Goal: Find contact information: Find contact information

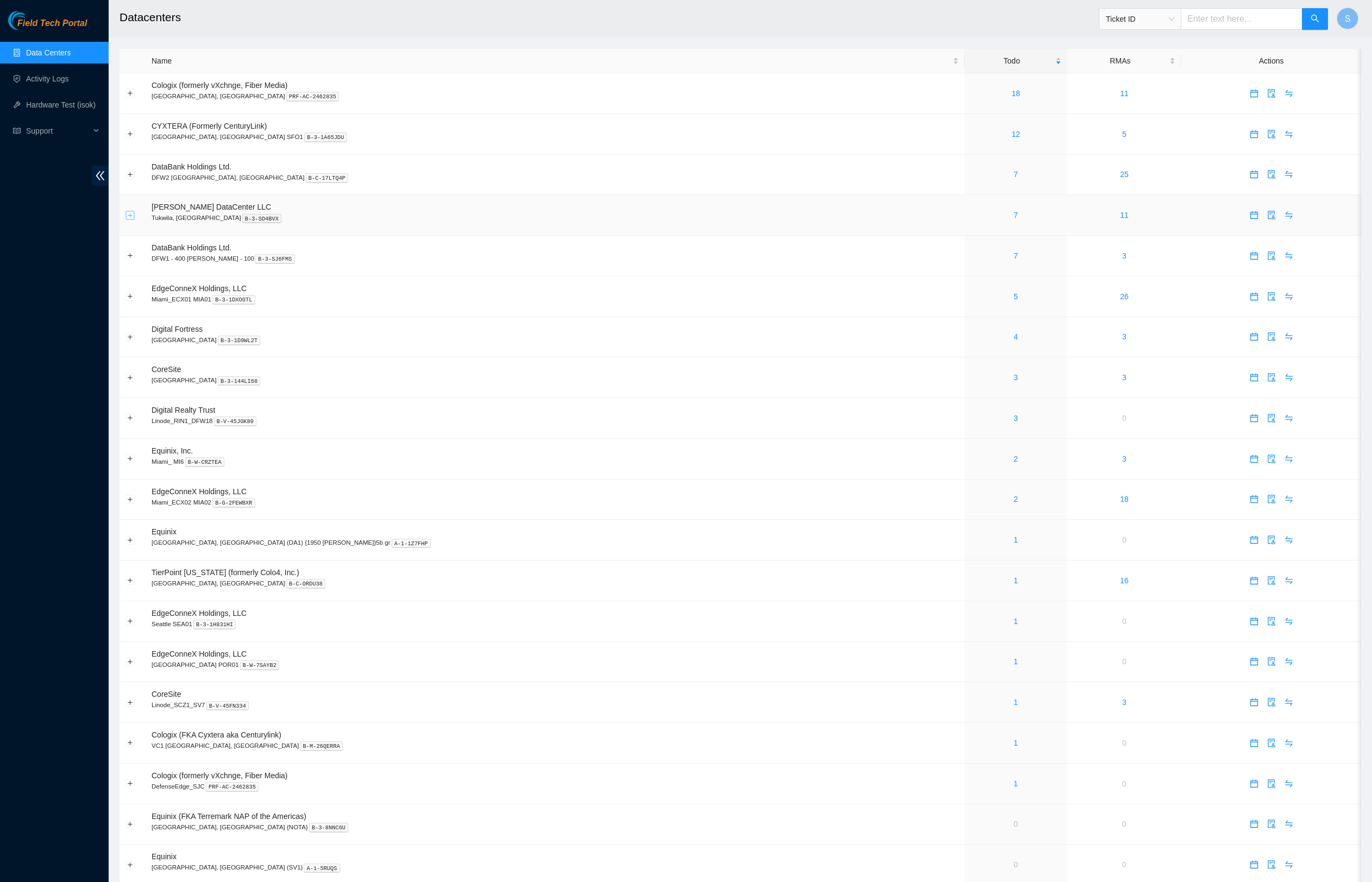
click at [133, 219] on button "Expand row" at bounding box center [131, 215] width 9 height 9
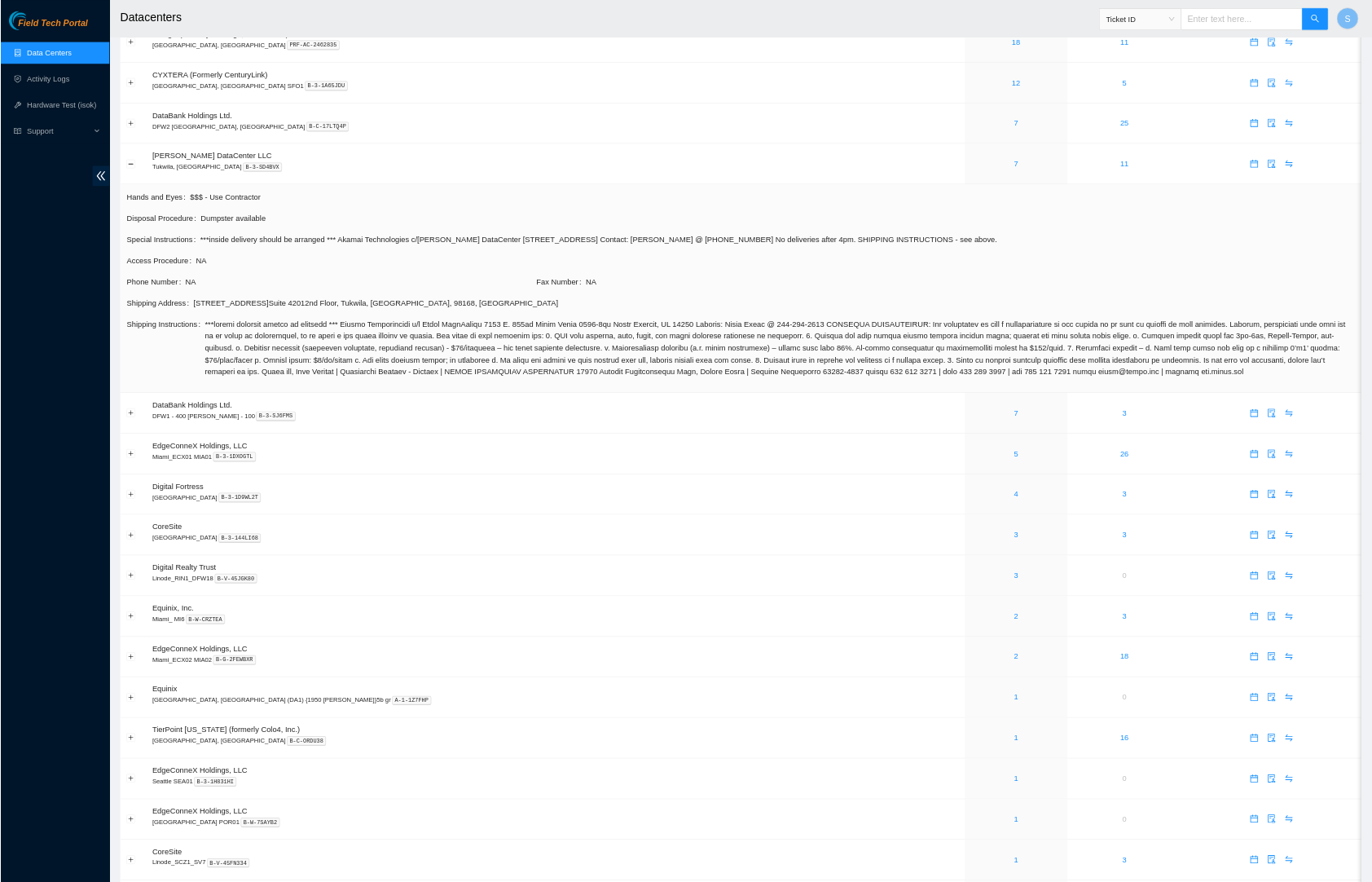
scroll to position [77, 0]
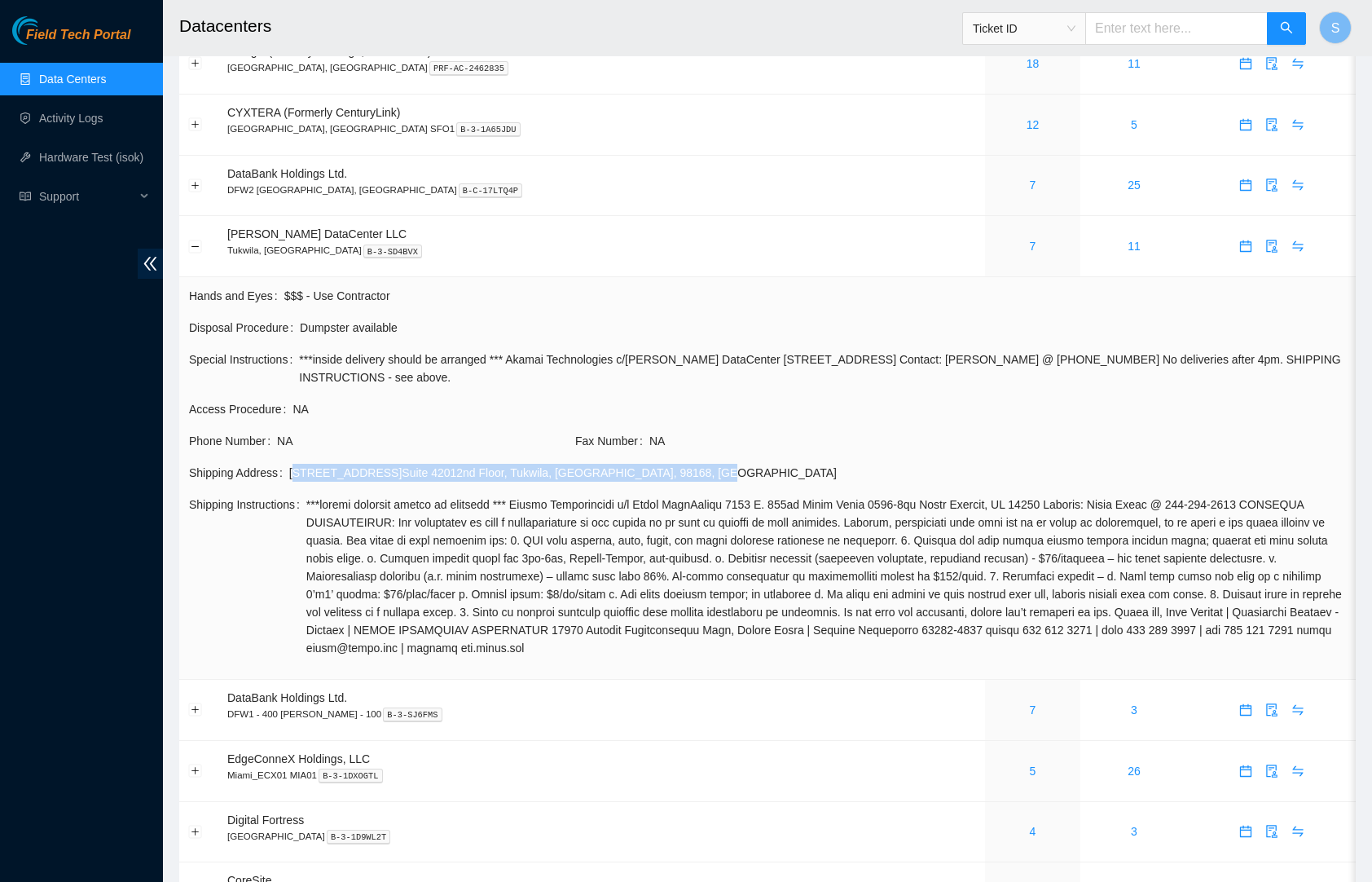
drag, startPoint x: 295, startPoint y: 468, endPoint x: 698, endPoint y: 475, distance: 403.1
click at [698, 475] on div "[STREET_ADDRESS]" at bounding box center [818, 473] width 1056 height 18
copy div "[STREET_ADDRESS]"
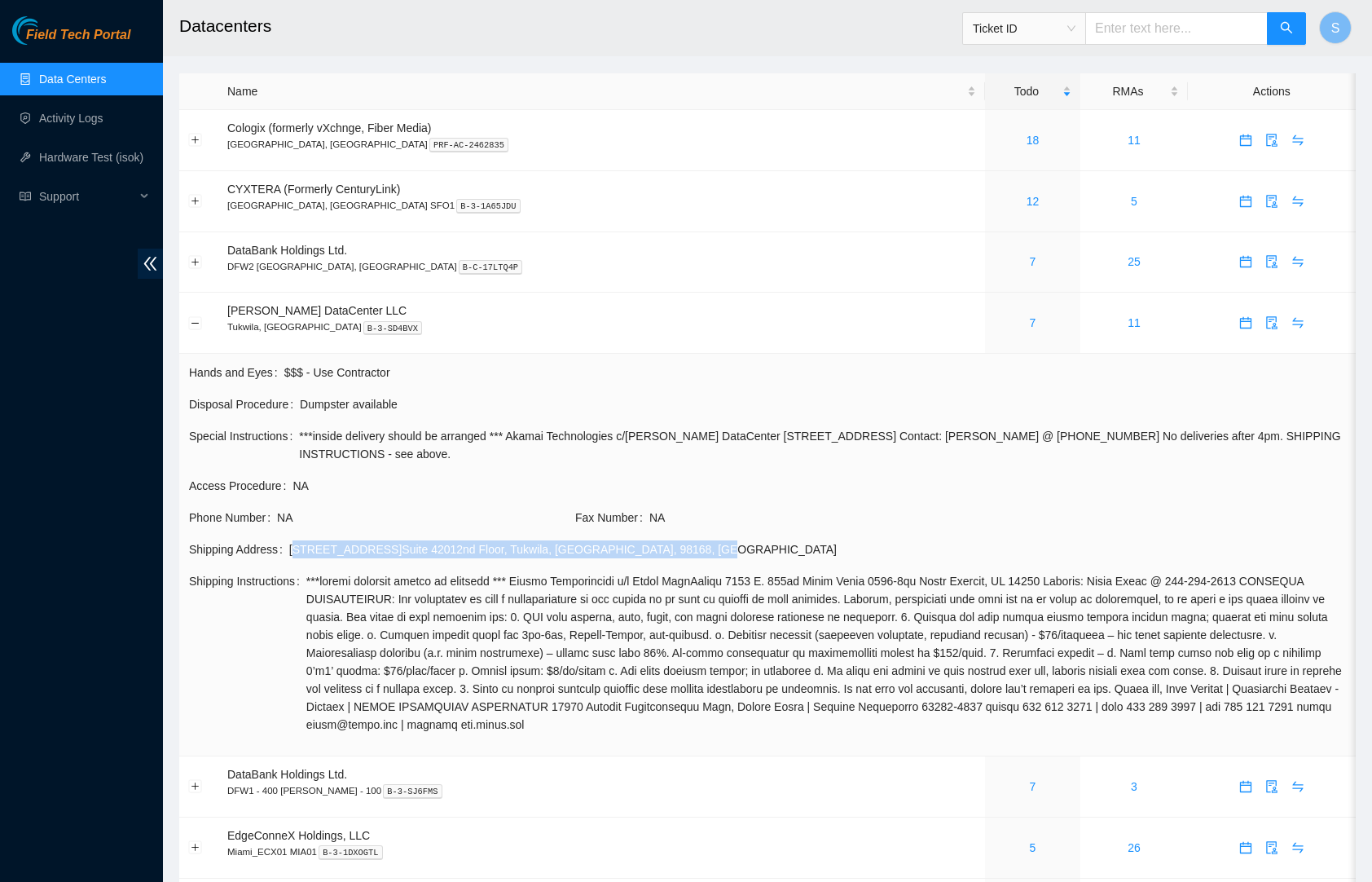
scroll to position [0, 0]
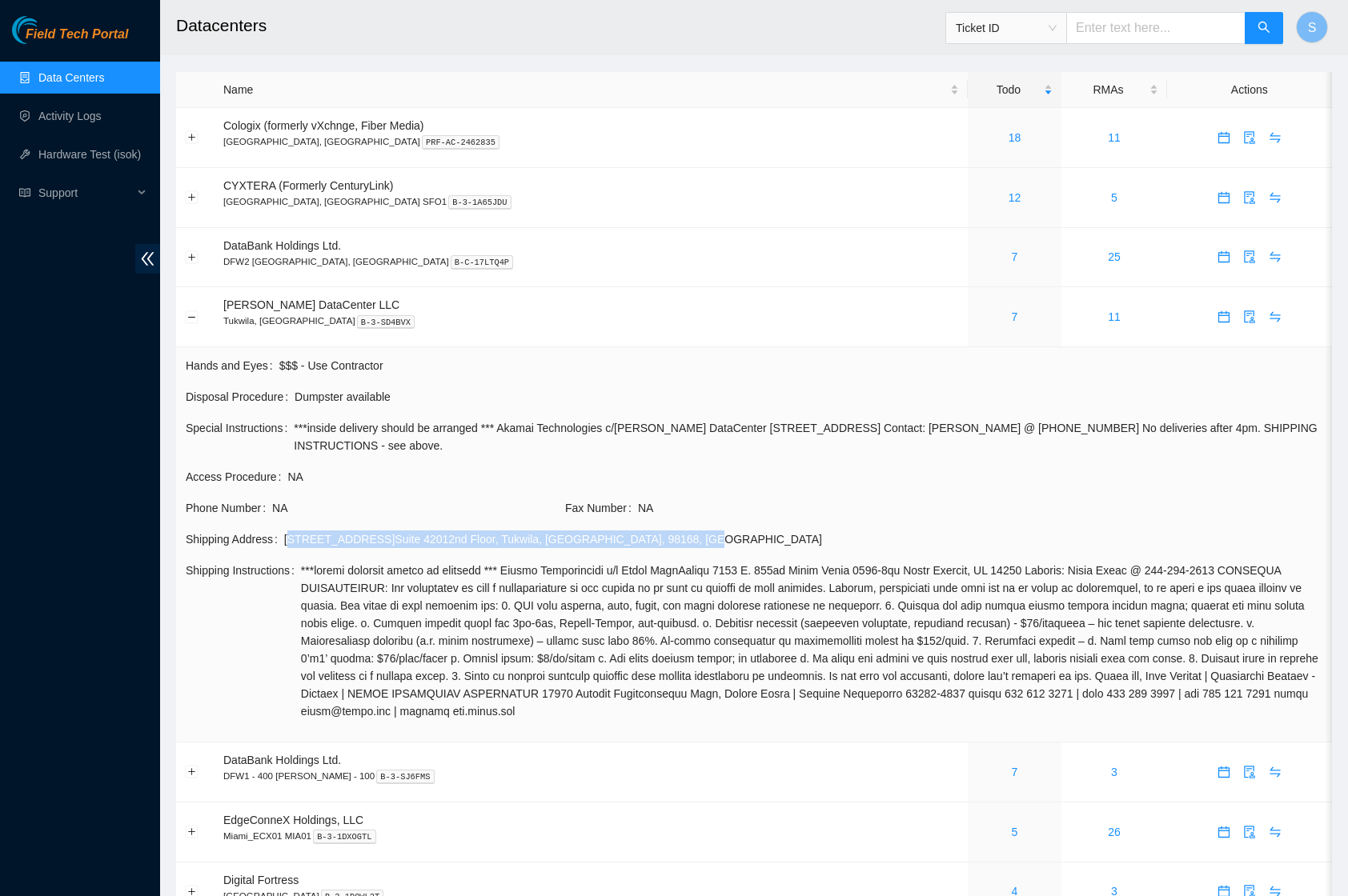
click at [803, 538] on div "[STREET_ADDRESS]" at bounding box center [803, 540] width 1038 height 18
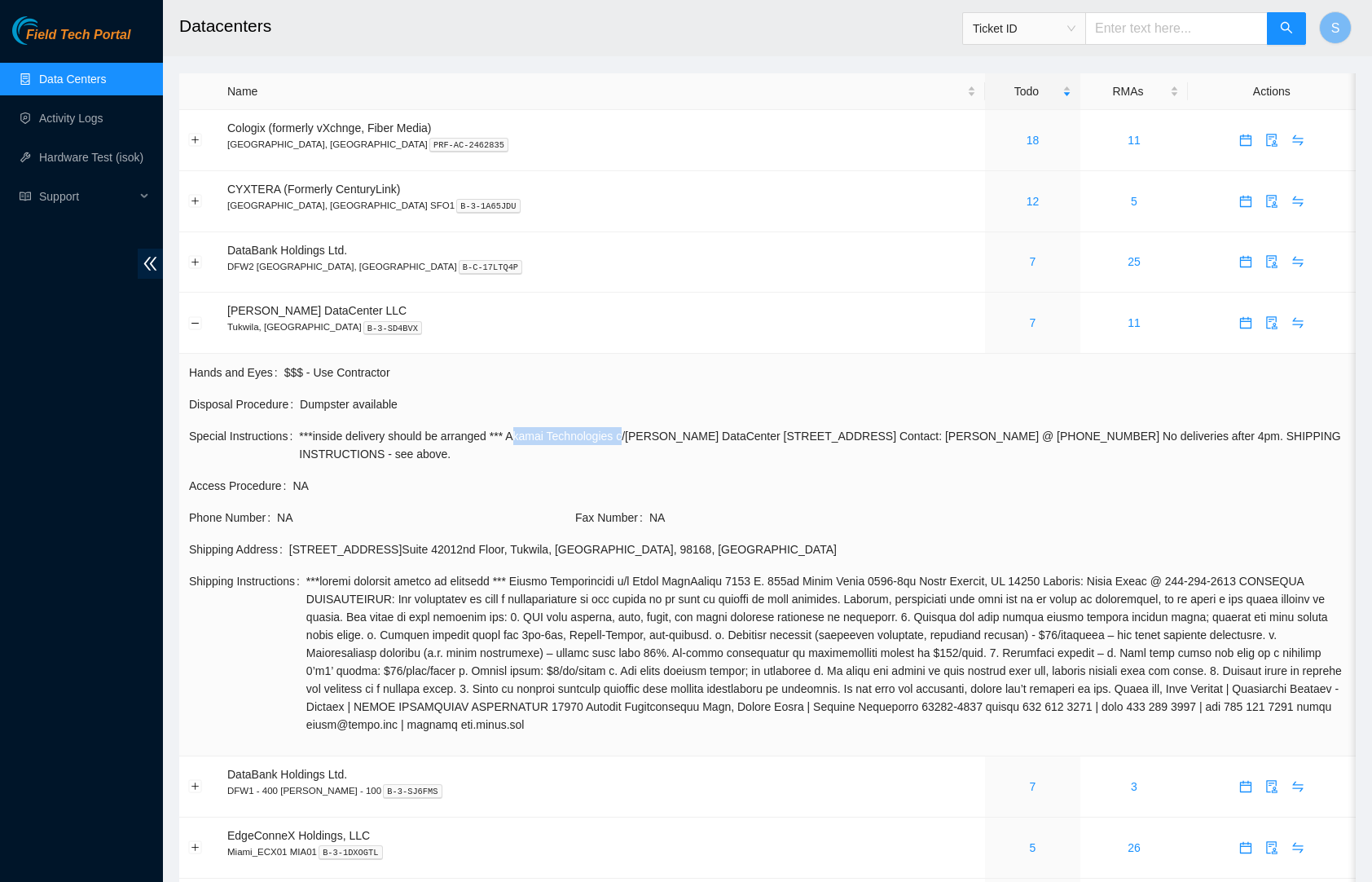
drag, startPoint x: 541, startPoint y: 439, endPoint x: 662, endPoint y: 440, distance: 121.0
click at [662, 440] on span "***inside delivery should be arranged *** Akamai Technologies c/[PERSON_NAME] D…" at bounding box center [822, 445] width 1047 height 36
drag, startPoint x: 536, startPoint y: 441, endPoint x: 772, endPoint y: 431, distance: 236.2
click at [772, 431] on span "***inside delivery should be arranged *** Akamai Technologies c/[PERSON_NAME] D…" at bounding box center [822, 445] width 1047 height 36
copy span "Akamai Technologies c/[PERSON_NAME] DataCenter"
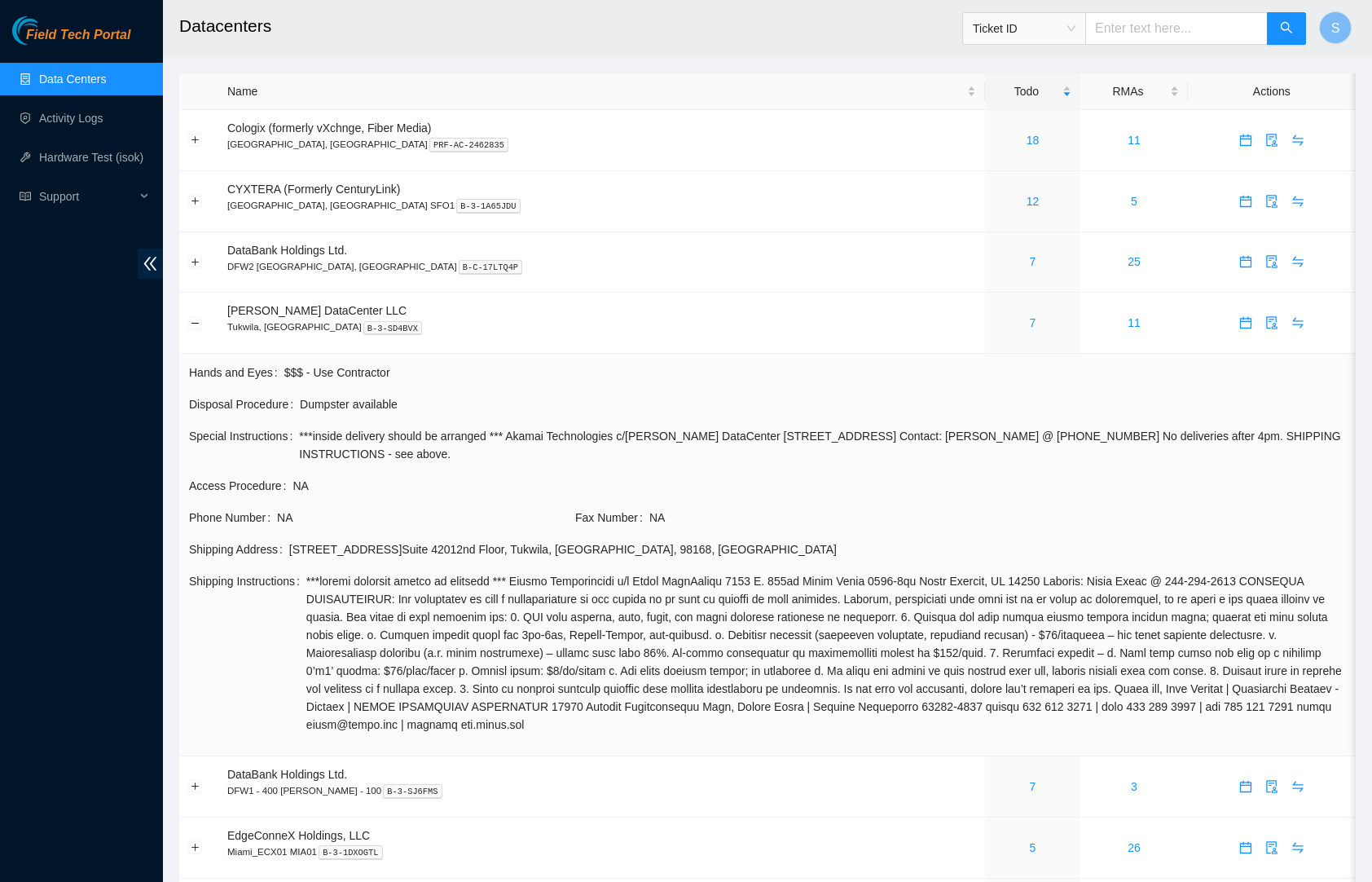
click at [854, 458] on span "***inside delivery should be arranged *** Akamai Technologies c/[PERSON_NAME] D…" at bounding box center [822, 445] width 1047 height 36
drag, startPoint x: 1253, startPoint y: 434, endPoint x: 1334, endPoint y: 441, distance: 81.3
click at [1334, 441] on span "***inside delivery should be arranged *** Akamai Technologies c/o Sabey DataCen…" at bounding box center [822, 445] width 1047 height 36
copy span "424-365-3564"
click at [1078, 607] on span at bounding box center [826, 652] width 1040 height 161
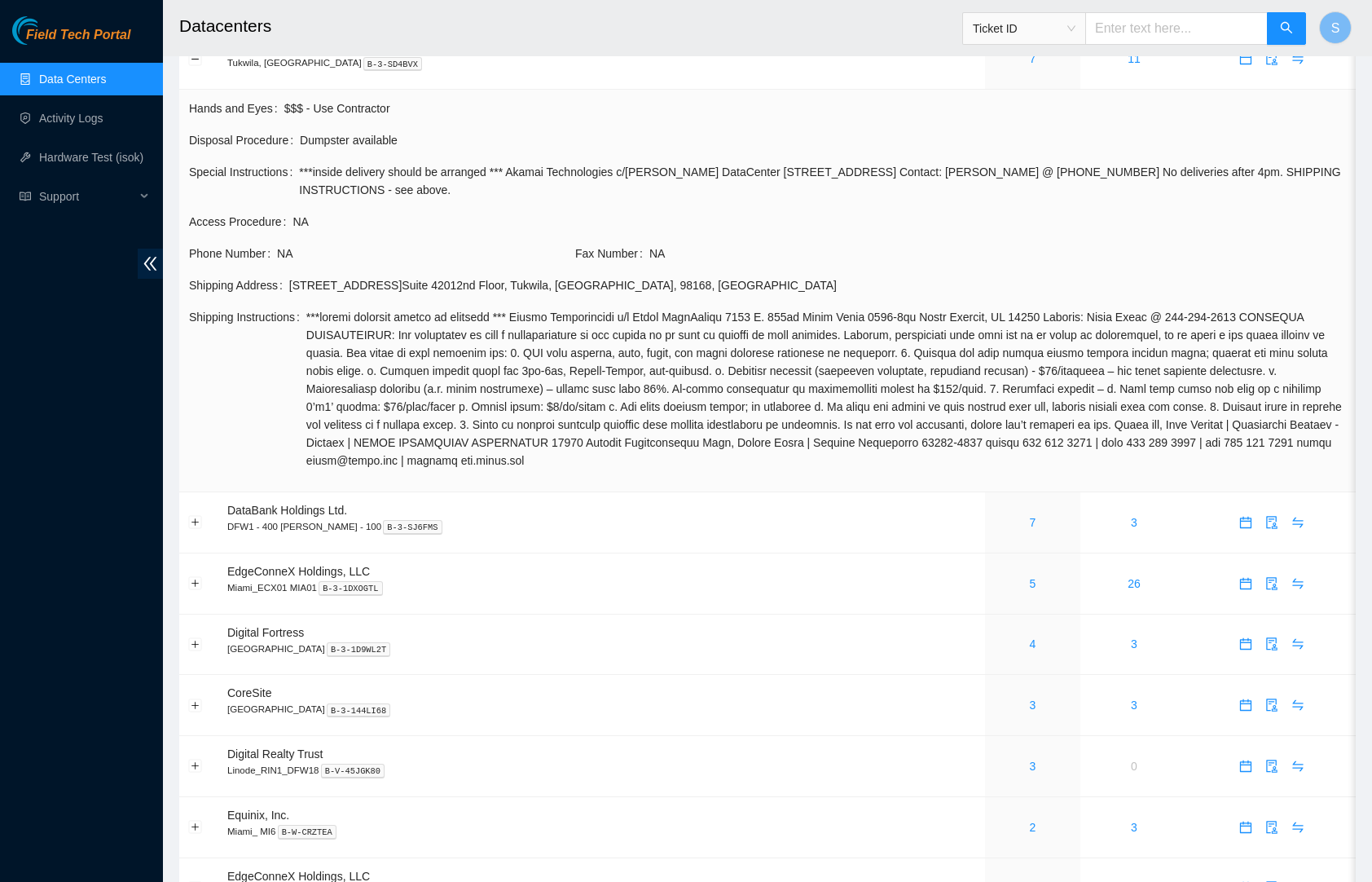
scroll to position [314, 0]
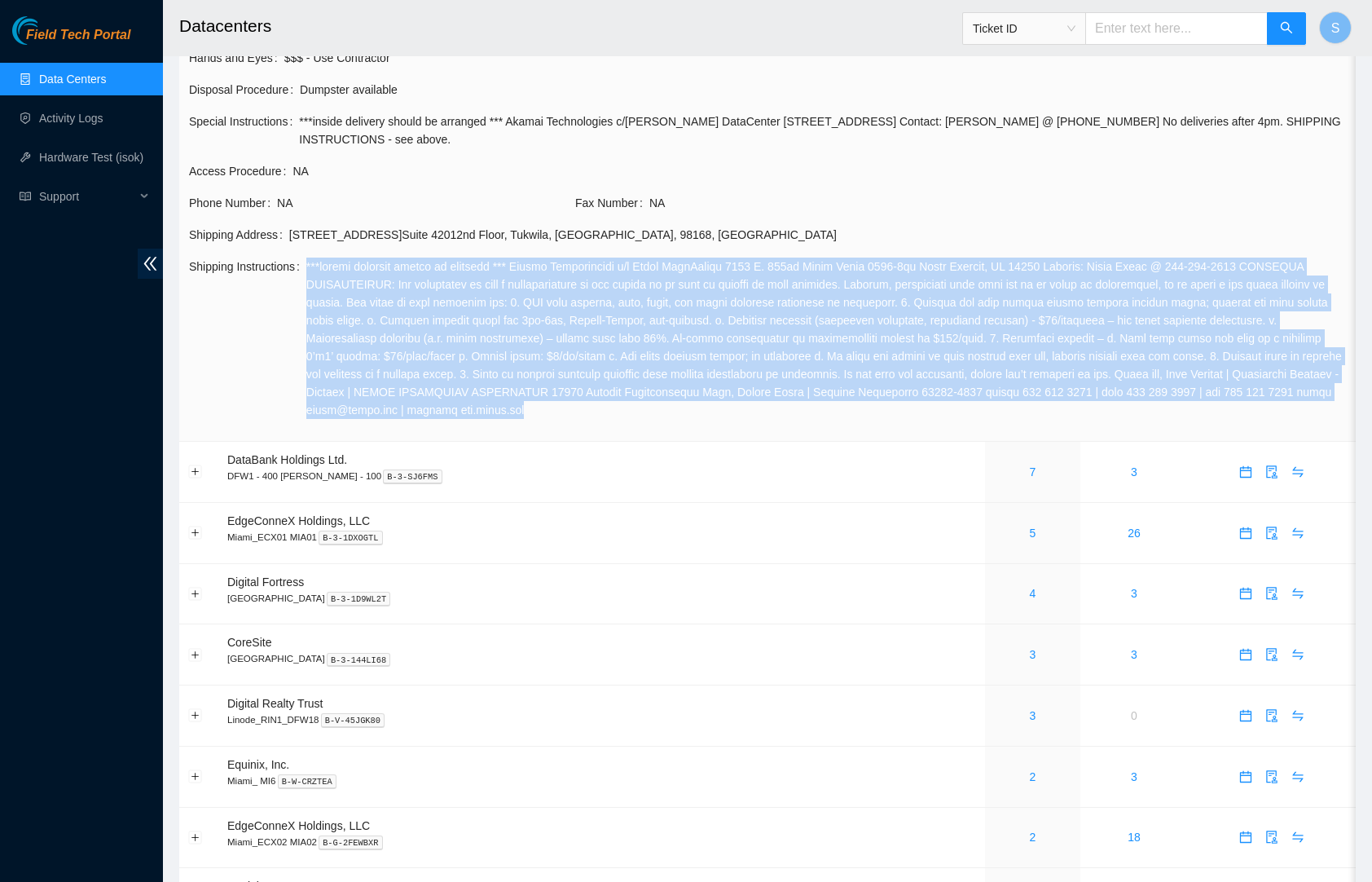
drag, startPoint x: 317, startPoint y: 259, endPoint x: 970, endPoint y: 421, distance: 672.8
click at [970, 421] on td "Shipping Instructions" at bounding box center [767, 344] width 1158 height 175
click at [897, 421] on td "Shipping Instructions" at bounding box center [767, 344] width 1158 height 175
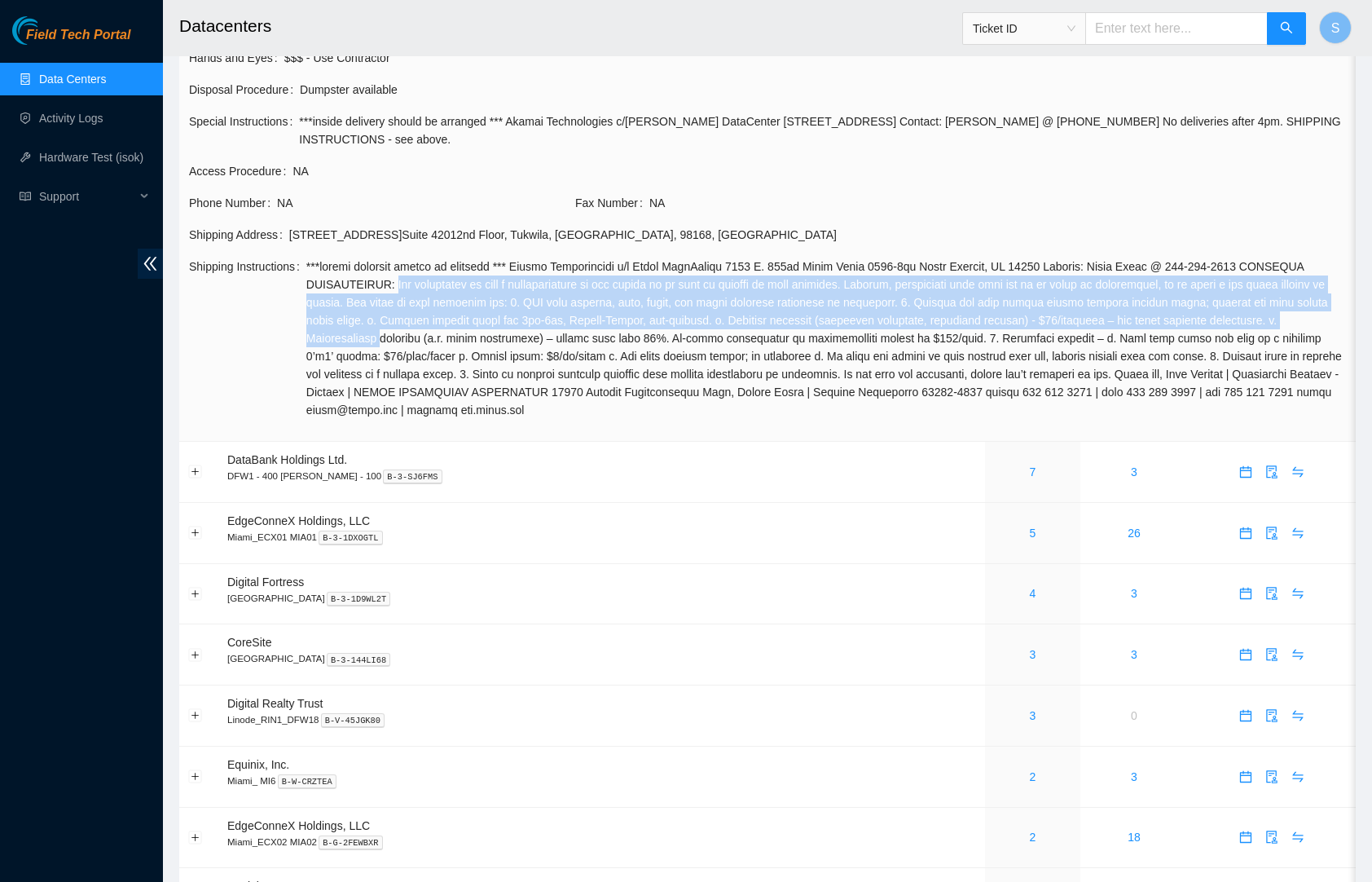
drag, startPoint x: 466, startPoint y: 281, endPoint x: 662, endPoint y: 335, distance: 203.3
click at [662, 335] on span at bounding box center [826, 338] width 1040 height 161
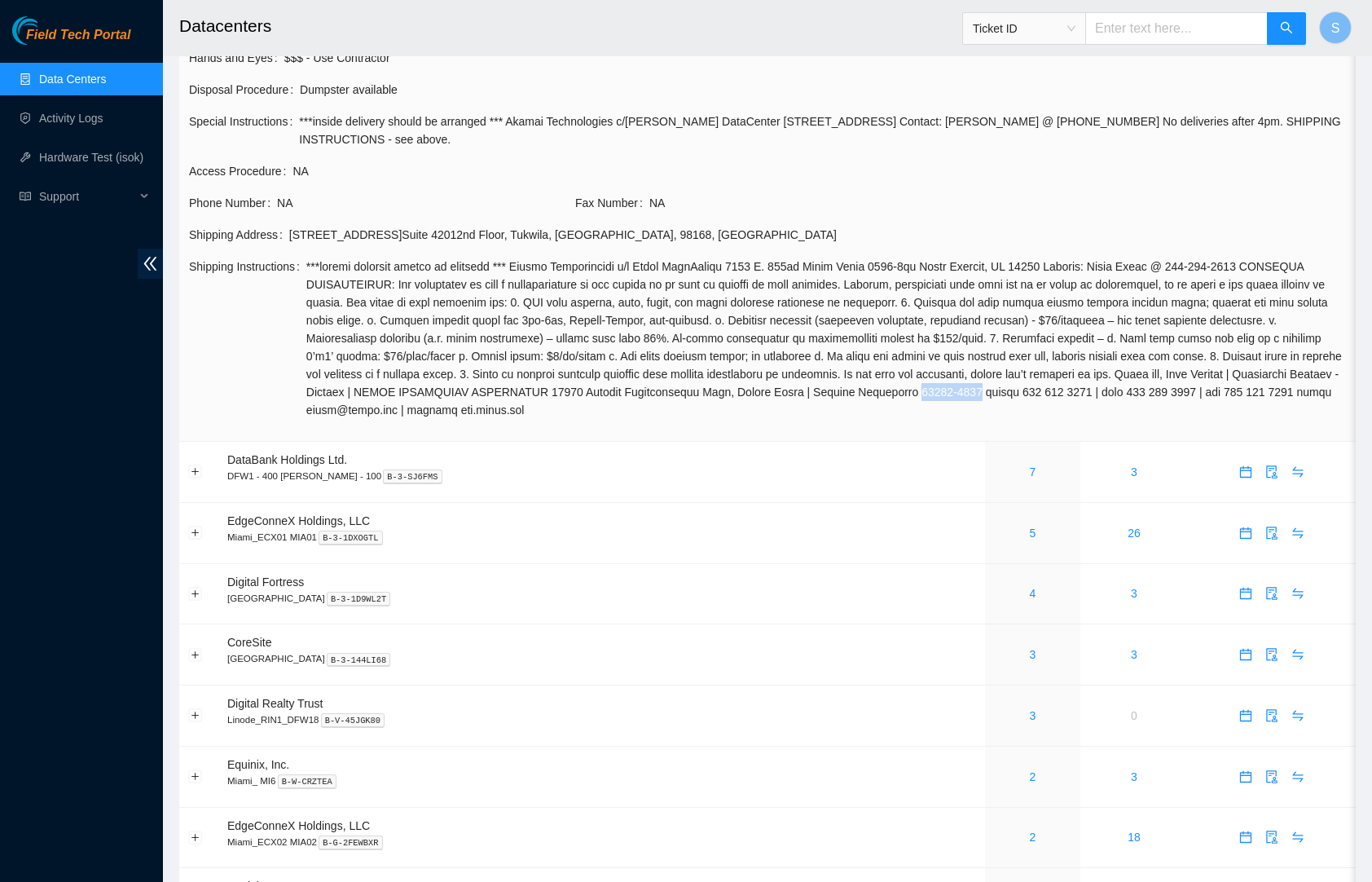
drag, startPoint x: 535, startPoint y: 400, endPoint x: 604, endPoint y: 406, distance: 69.3
click at [604, 406] on span at bounding box center [826, 338] width 1040 height 161
copy span "98168-5121"
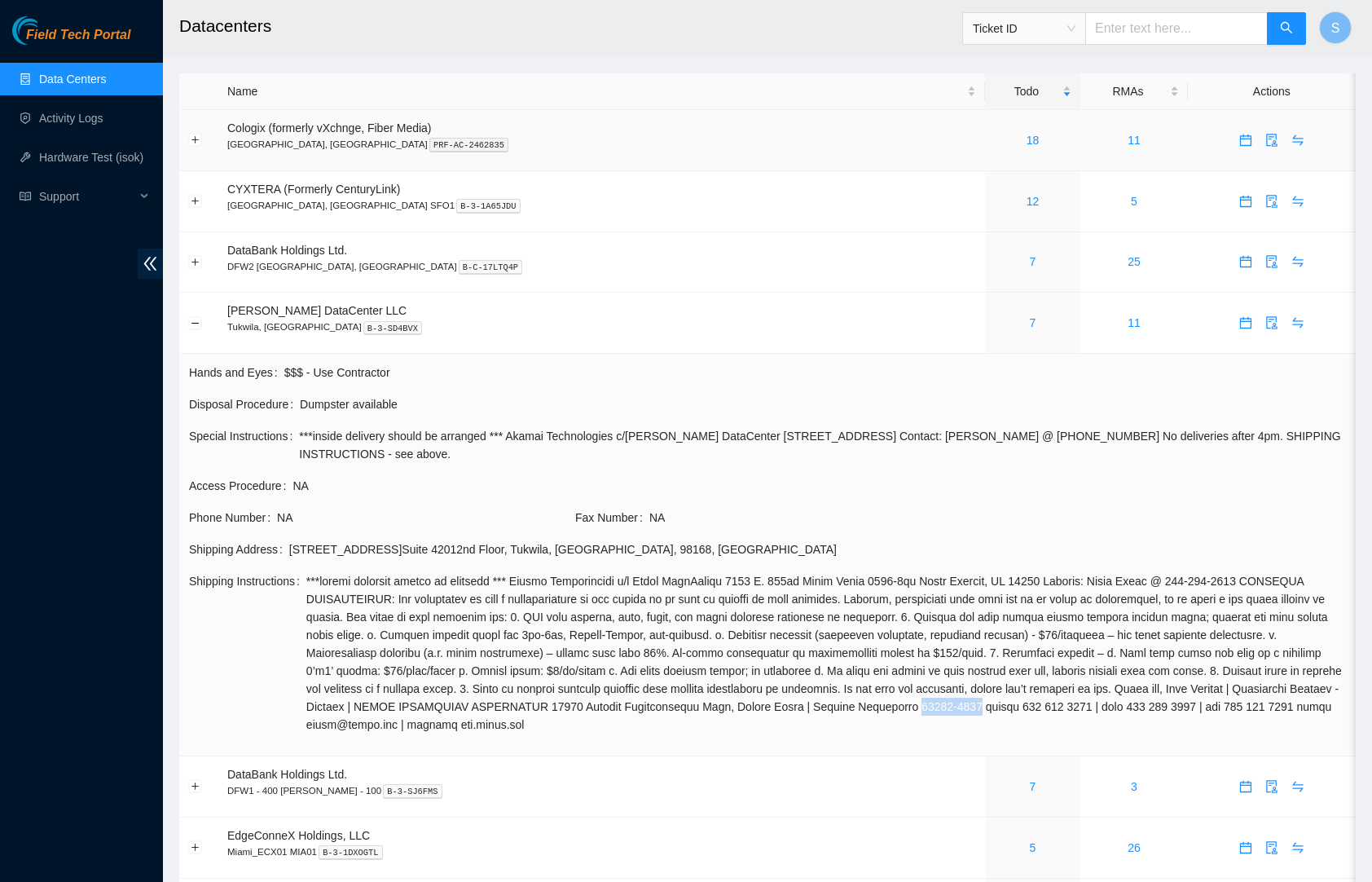
scroll to position [0, 0]
